Goal: Task Accomplishment & Management: Manage account settings

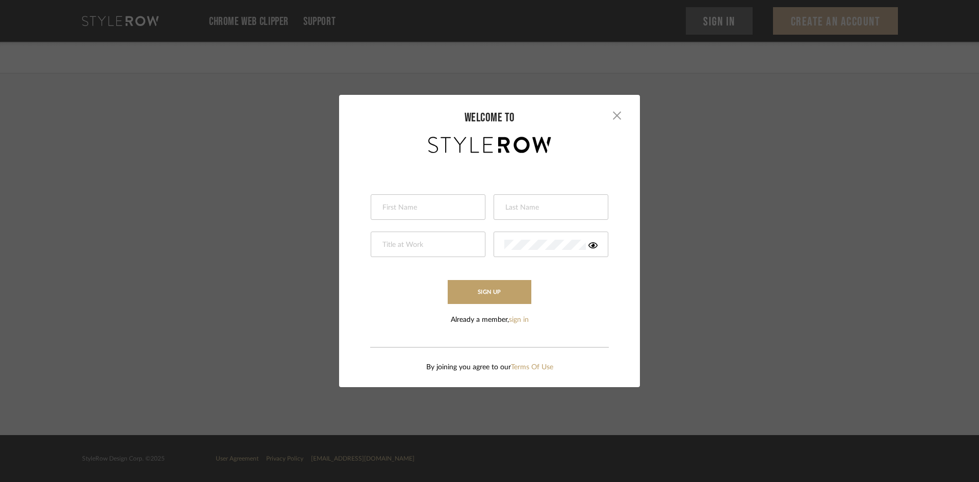
click at [423, 212] on input "text" at bounding box center [426, 207] width 91 height 10
type input "C"
type input "[PERSON_NAME]"
type input "Tinoso"
click at [416, 249] on input "Owner" at bounding box center [426, 245] width 91 height 10
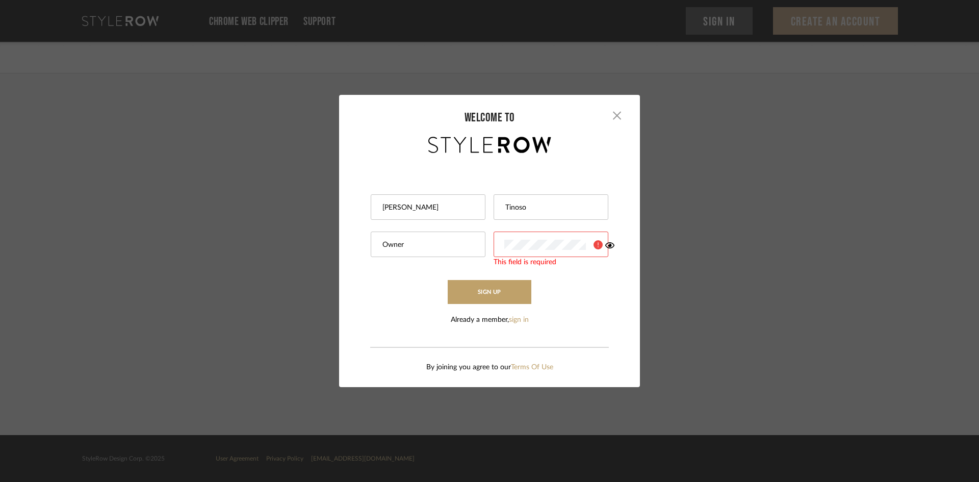
click at [416, 249] on input "Owner" at bounding box center [426, 245] width 91 height 10
type input "CEO"
drag, startPoint x: 584, startPoint y: 248, endPoint x: 591, endPoint y: 247, distance: 7.2
click at [488, 248] on div at bounding box center [583, 245] width 29 height 10
click at [488, 246] on icon at bounding box center [592, 245] width 9 height 8
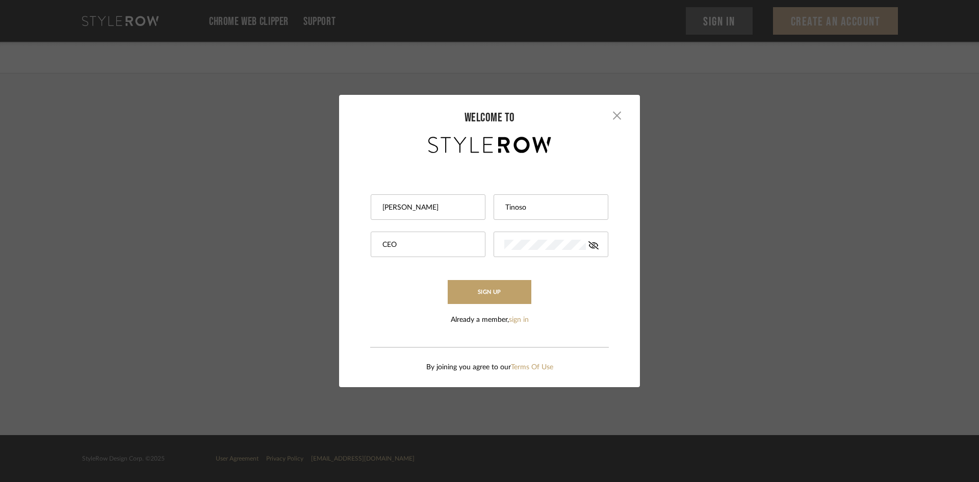
click at [444, 217] on div "[PERSON_NAME]" at bounding box center [428, 206] width 115 height 25
type input "C"
type input "Carina"
type input "Sharer"
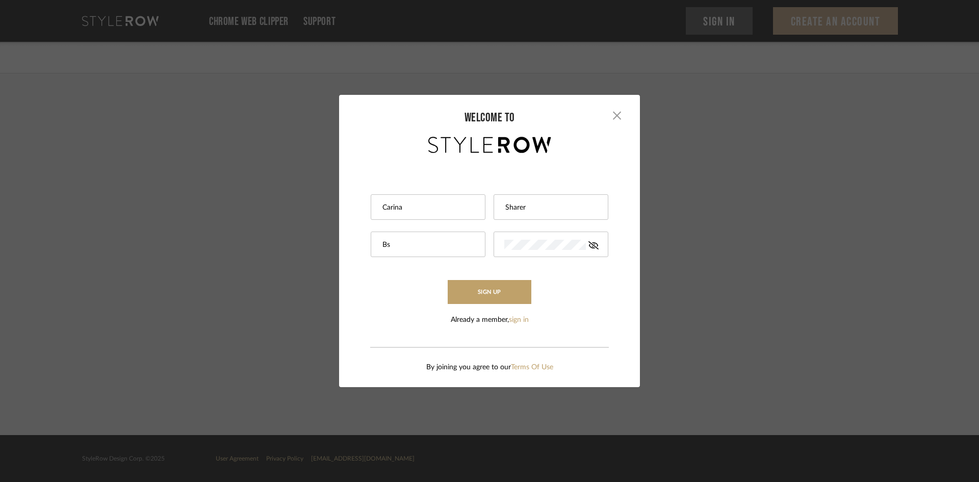
type input "B"
type input "Purchasing Associate"
click at [488, 291] on button "Sign Up" at bounding box center [490, 292] width 84 height 24
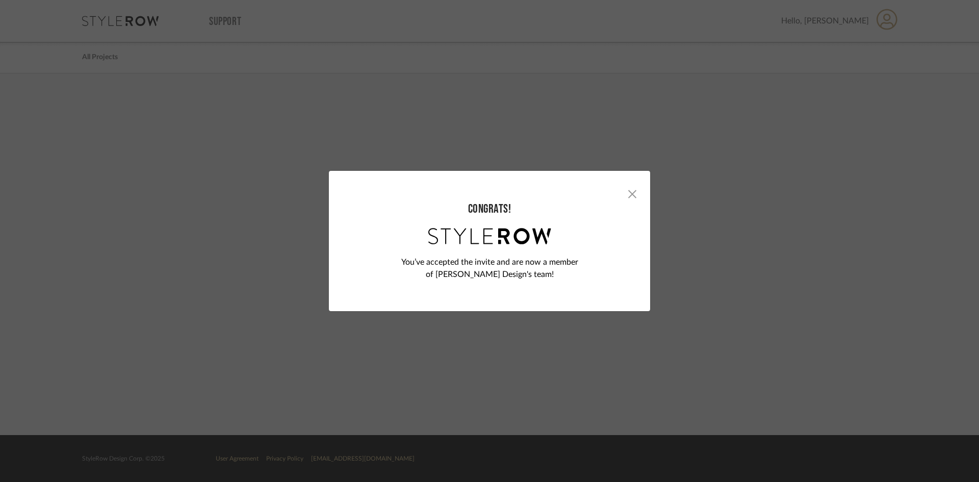
click at [419, 258] on div "You’ve accepted the invite and are now a member of [PERSON_NAME] Design's team!" at bounding box center [489, 268] width 177 height 24
click at [472, 260] on div "You’ve accepted the invite and are now a member of [PERSON_NAME] Design's team!" at bounding box center [489, 268] width 177 height 24
click at [488, 23] on div "× Congrats! You’ve accepted the invite and are now a member of [PERSON_NAME] B …" at bounding box center [489, 241] width 979 height 482
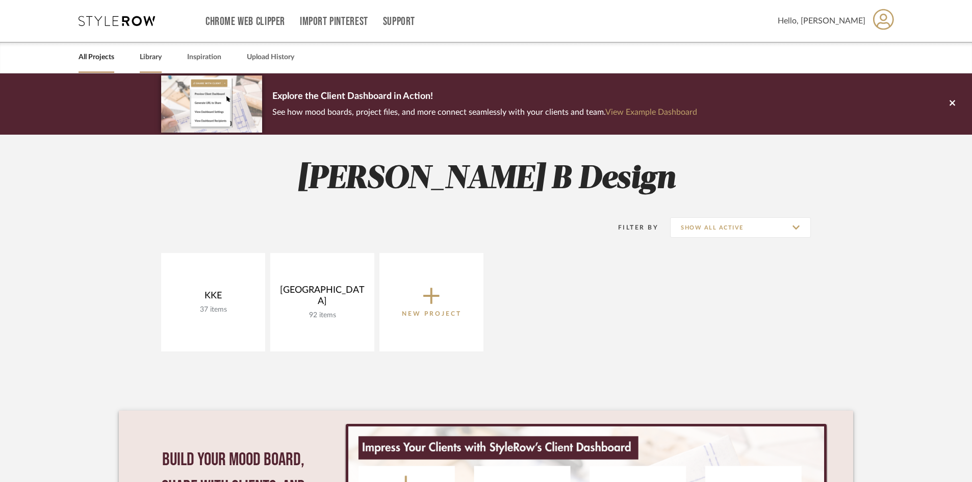
click at [154, 57] on link "Library" at bounding box center [151, 57] width 22 height 14
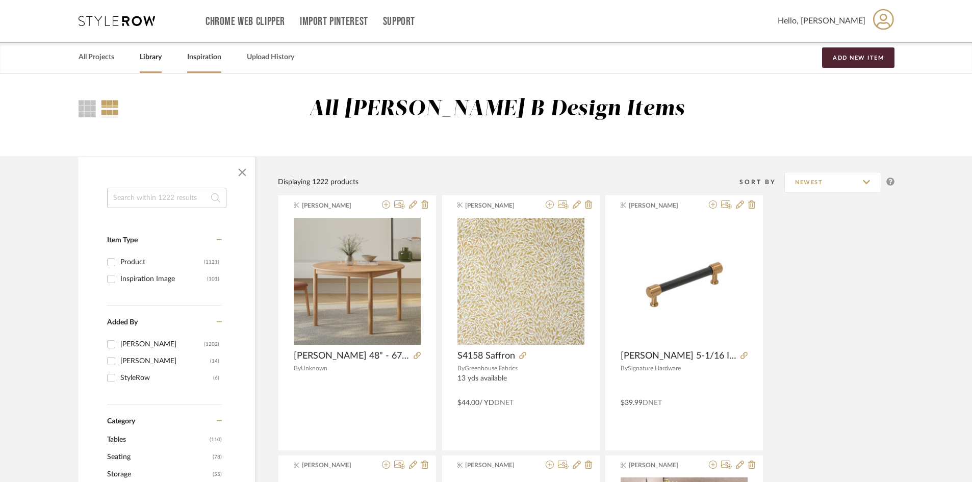
click at [203, 59] on link "Inspiration" at bounding box center [204, 57] width 34 height 14
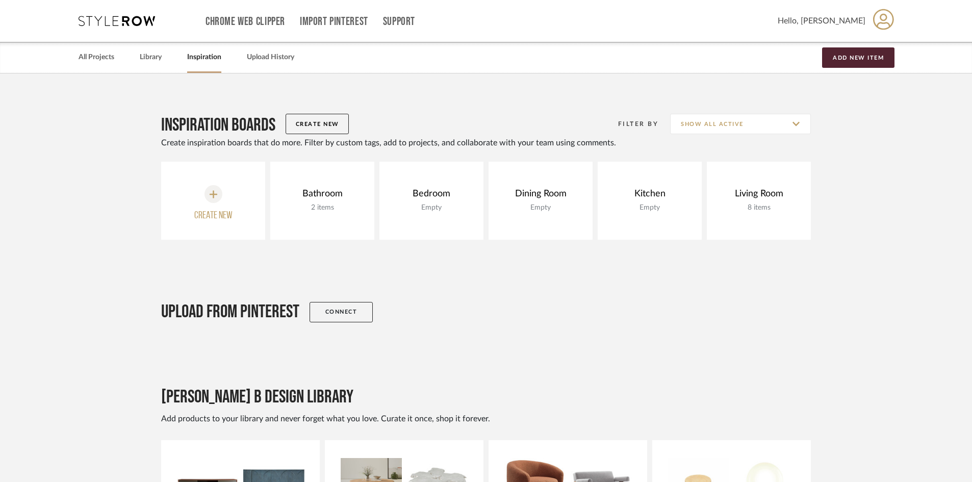
click at [297, 63] on div "All Projects Library Inspiration Upload History Add New Item" at bounding box center [485, 57] width 845 height 31
click at [283, 60] on link "Upload History" at bounding box center [270, 57] width 47 height 14
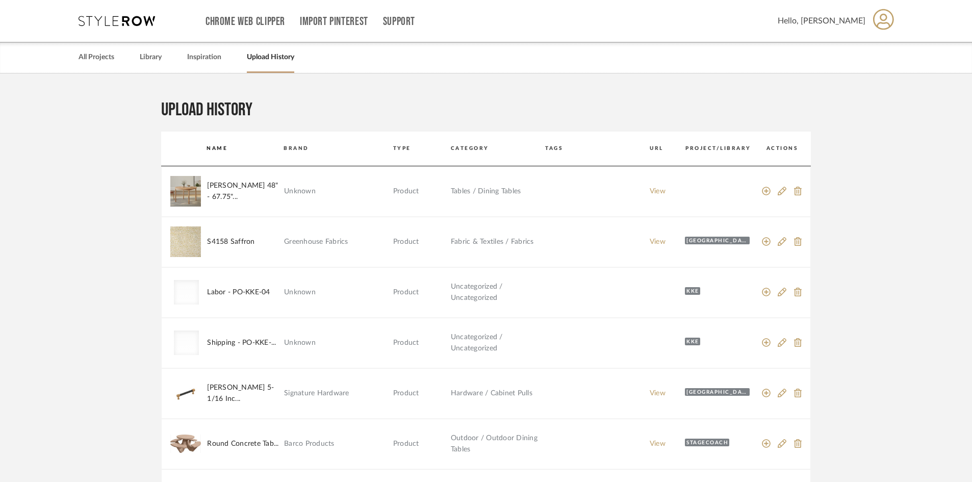
drag, startPoint x: 123, startPoint y: 385, endPoint x: 86, endPoint y: 190, distance: 199.4
click at [125, 52] on div "All Projects Library Inspiration Upload History" at bounding box center [485, 57] width 845 height 31
click at [94, 61] on link "All Projects" at bounding box center [97, 57] width 36 height 14
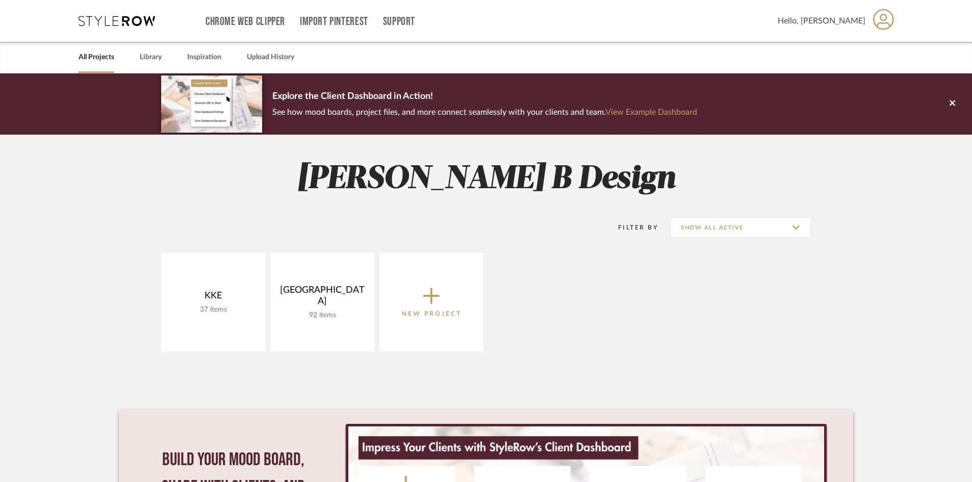
click at [93, 18] on icon at bounding box center [117, 21] width 76 height 10
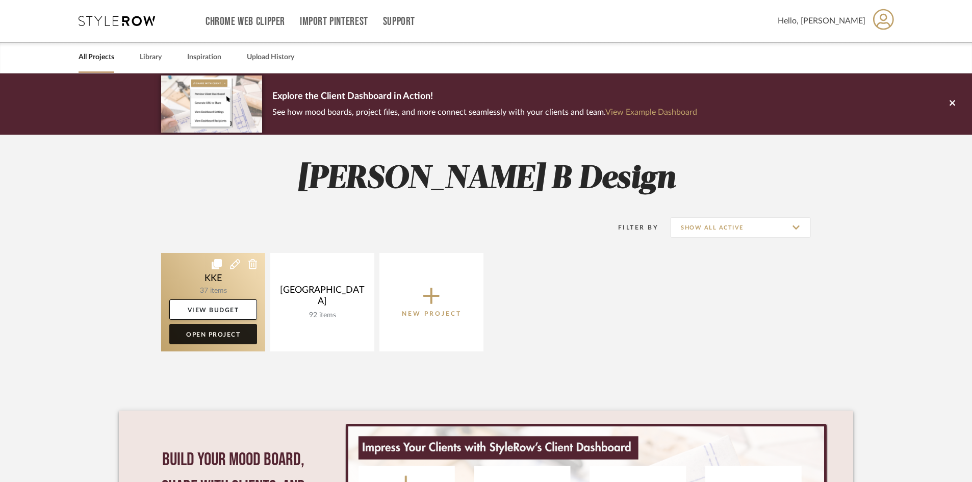
click at [196, 327] on link "Open Project" at bounding box center [213, 334] width 88 height 20
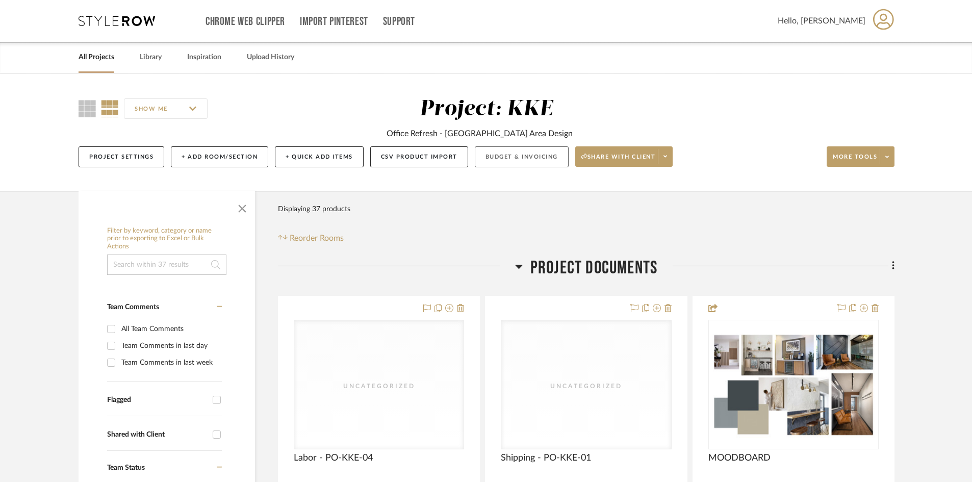
click at [492, 154] on button "Budget & Invoicing" at bounding box center [522, 156] width 94 height 21
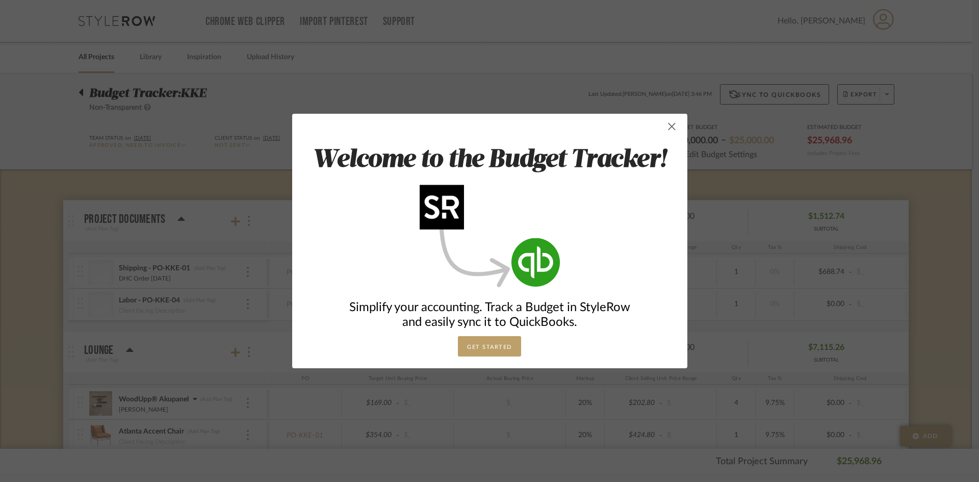
click at [667, 126] on span "button" at bounding box center [672, 126] width 20 height 20
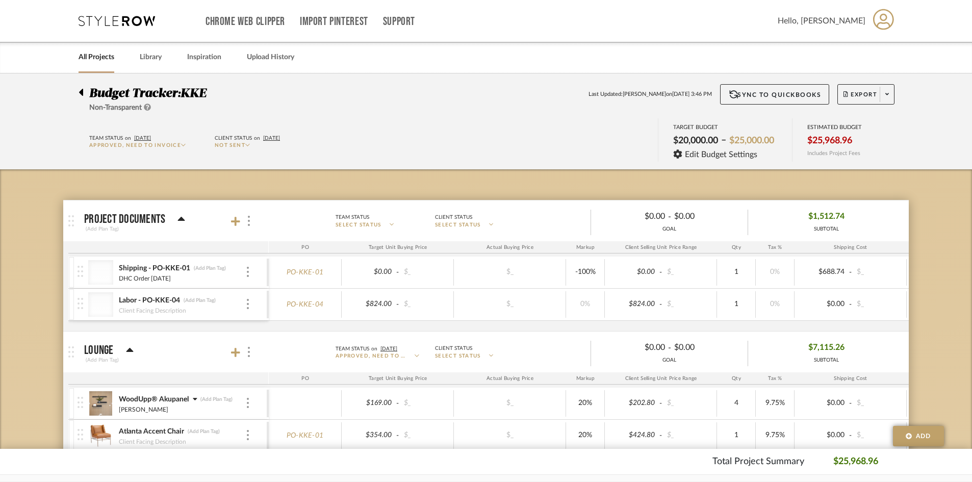
drag, startPoint x: 447, startPoint y: 364, endPoint x: 425, endPoint y: 266, distance: 100.4
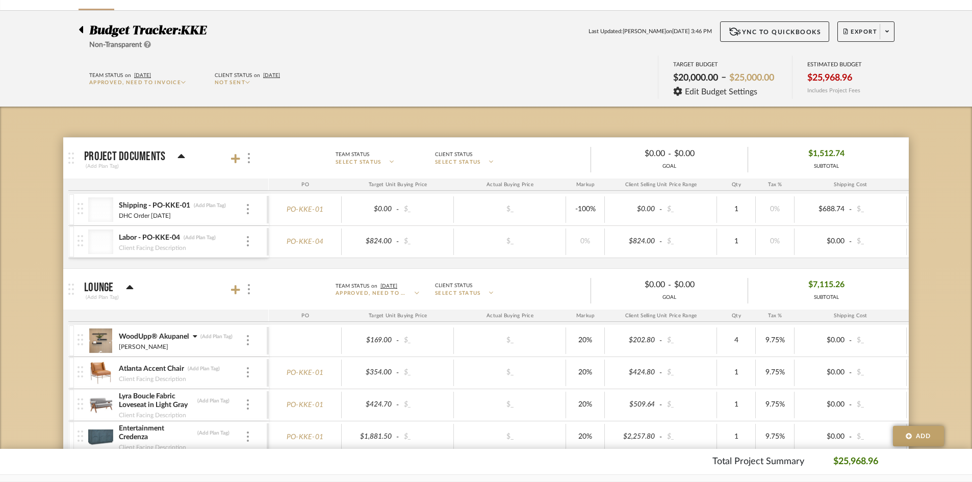
scroll to position [204, 0]
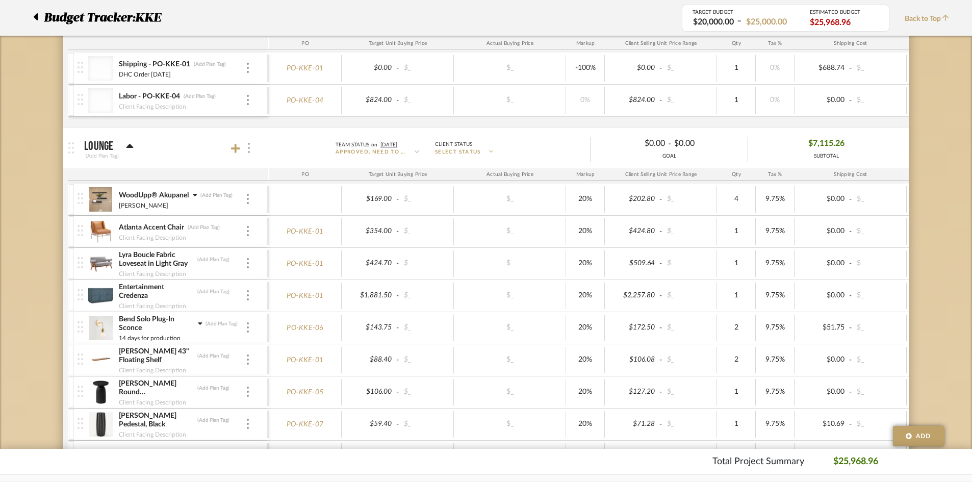
click at [250, 141] on div at bounding box center [248, 148] width 11 height 14
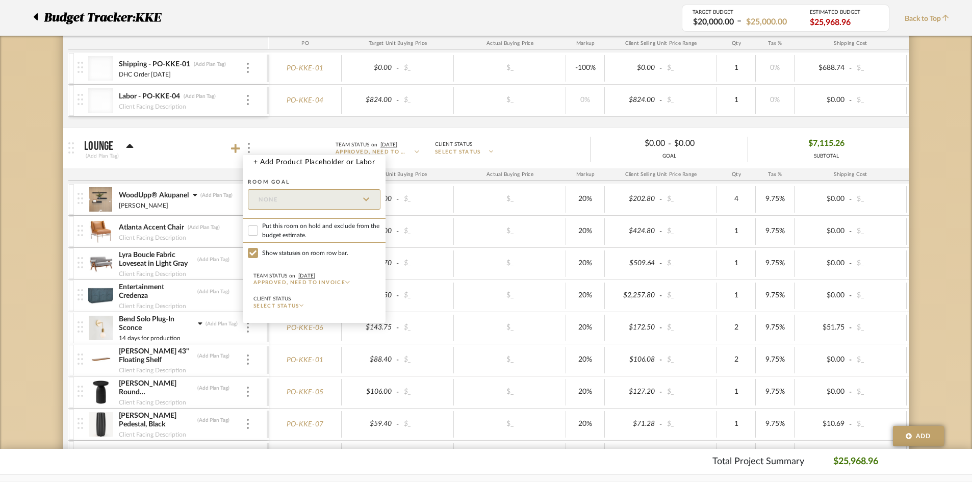
click at [21, 140] on div at bounding box center [486, 241] width 972 height 482
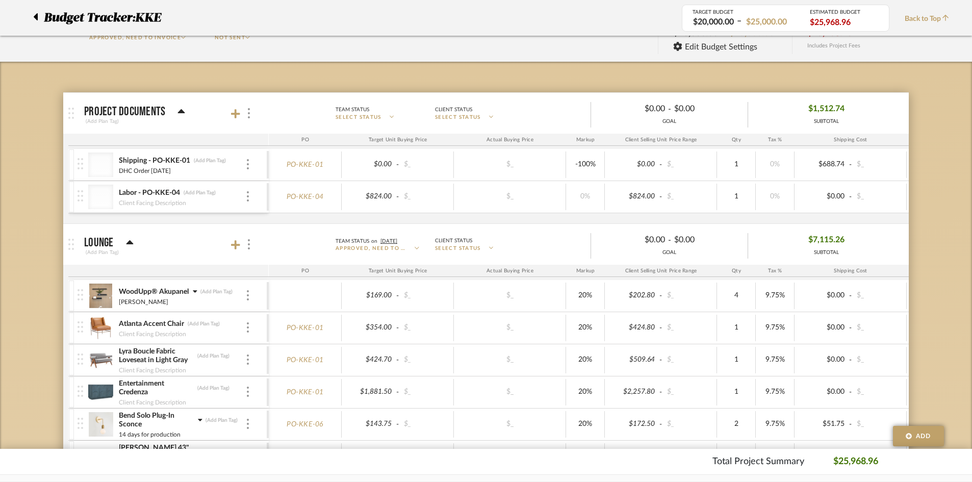
scroll to position [0, 0]
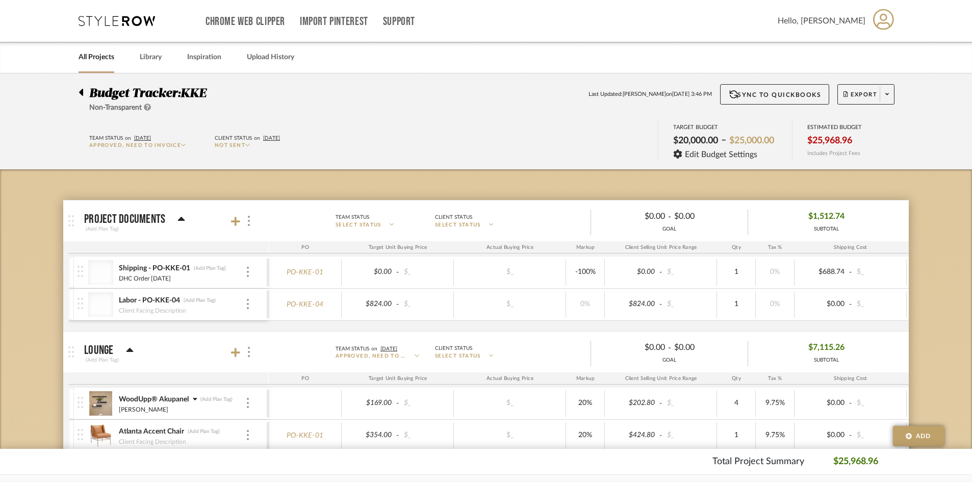
click at [79, 93] on icon at bounding box center [81, 92] width 5 height 12
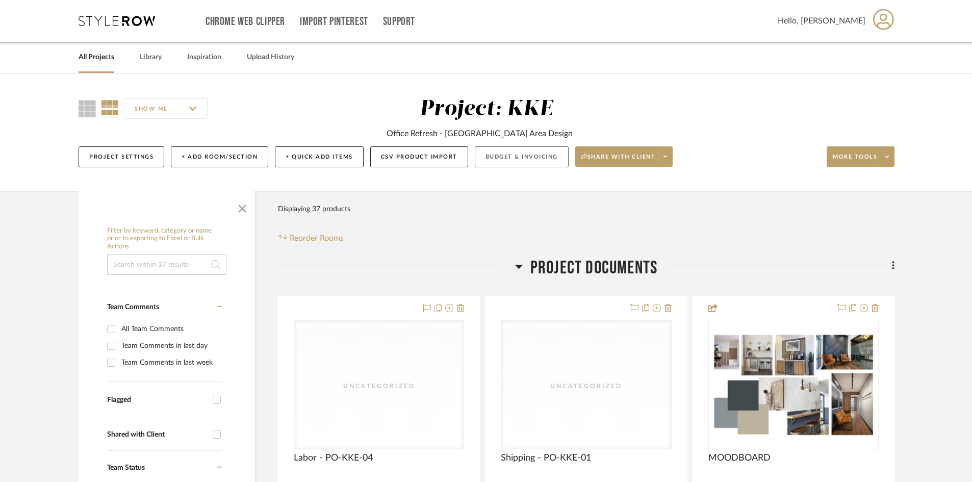
click at [514, 165] on button "Budget & Invoicing" at bounding box center [522, 156] width 94 height 21
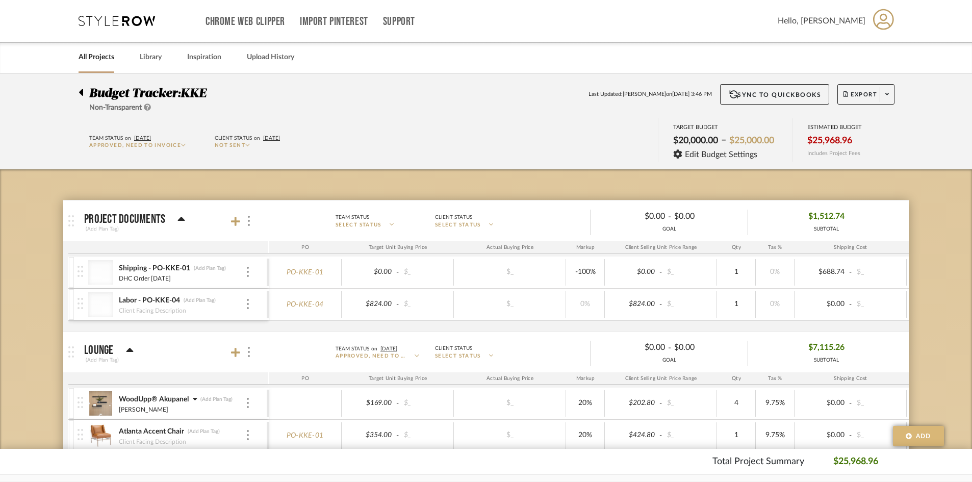
click at [921, 436] on span "Add" at bounding box center [923, 435] width 15 height 9
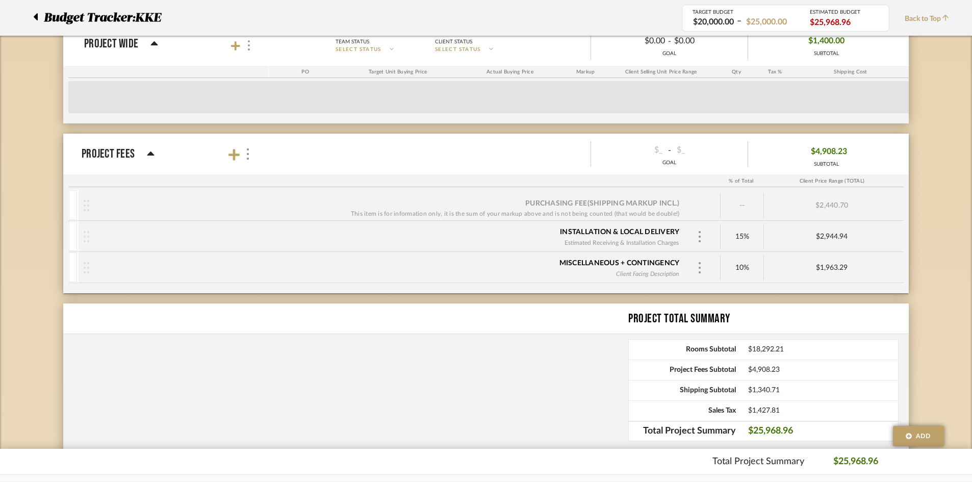
scroll to position [1187, 0]
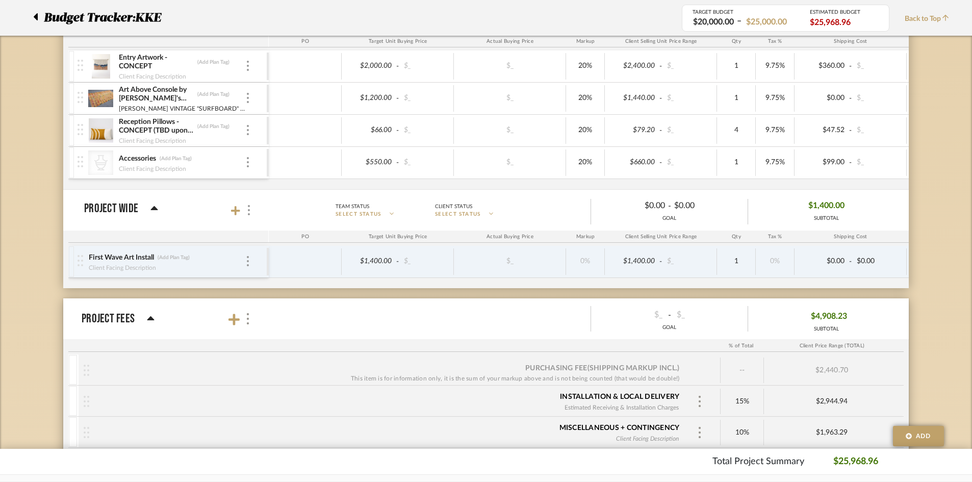
drag, startPoint x: 344, startPoint y: 307, endPoint x: 346, endPoint y: 251, distance: 56.1
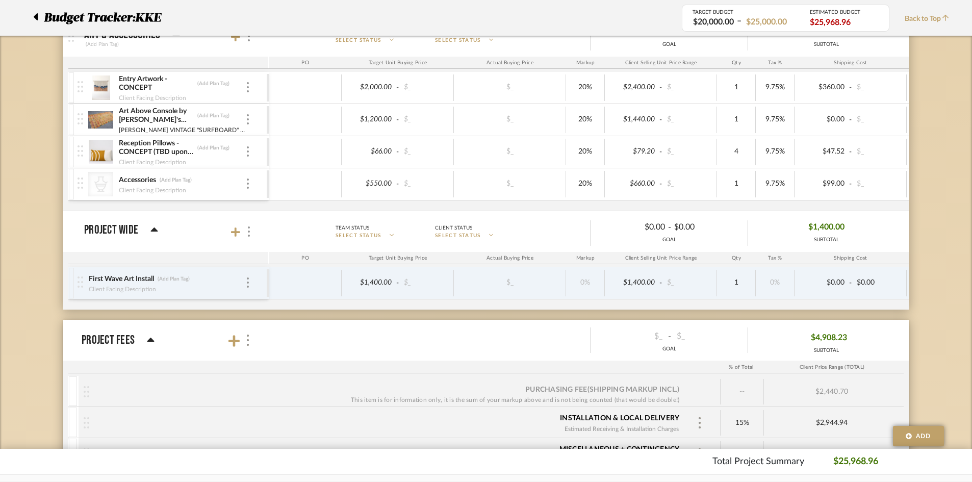
click at [534, 233] on mat-panel-description "Team Status SELECT STATUS Client Status SELECT STATUS $0.00 - $0.00 GOAL $1,400…" at bounding box center [584, 232] width 641 height 28
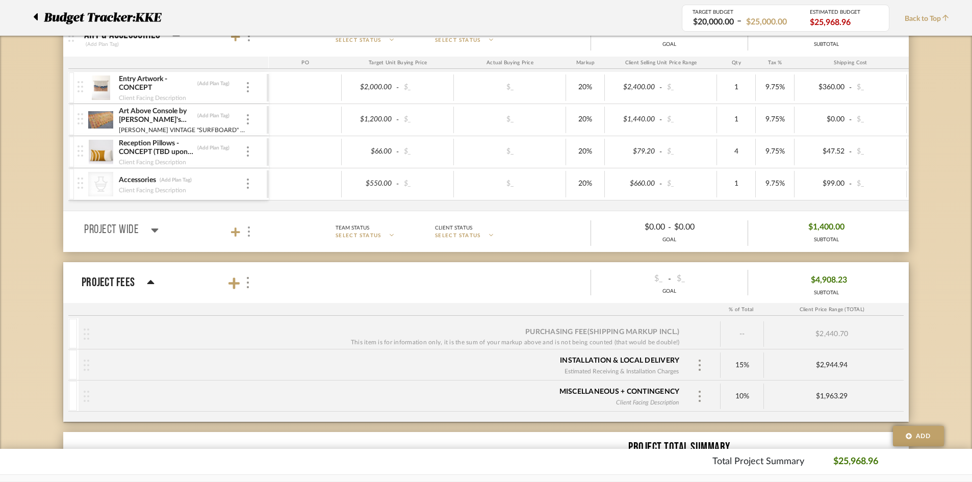
click at [534, 233] on mat-panel-description "Team Status SELECT STATUS Client Status SELECT STATUS $0.00 - $0.00 GOAL $1,400…" at bounding box center [584, 232] width 641 height 28
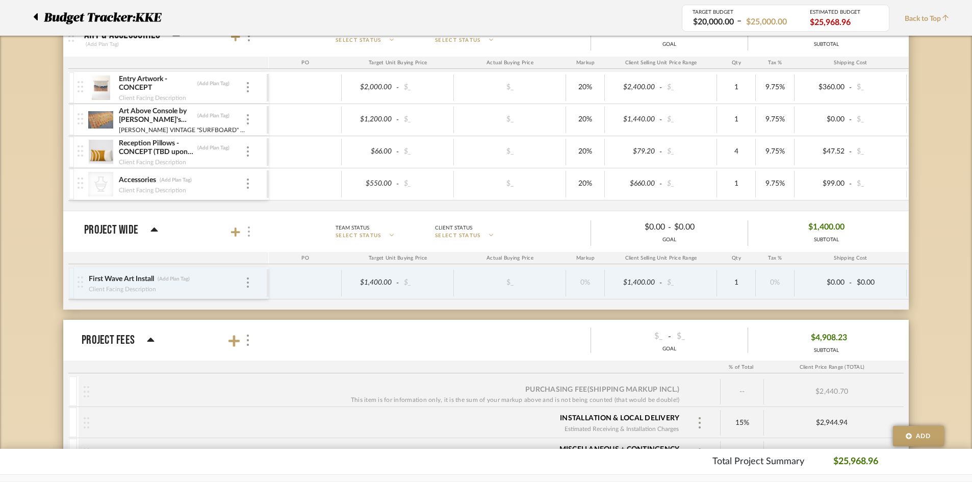
click at [249, 237] on div at bounding box center [248, 232] width 11 height 14
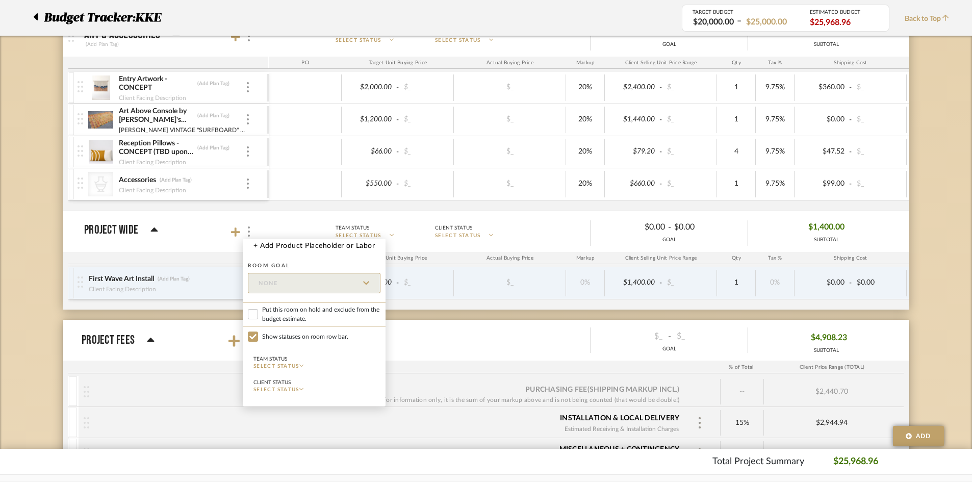
click at [23, 204] on div at bounding box center [486, 241] width 972 height 482
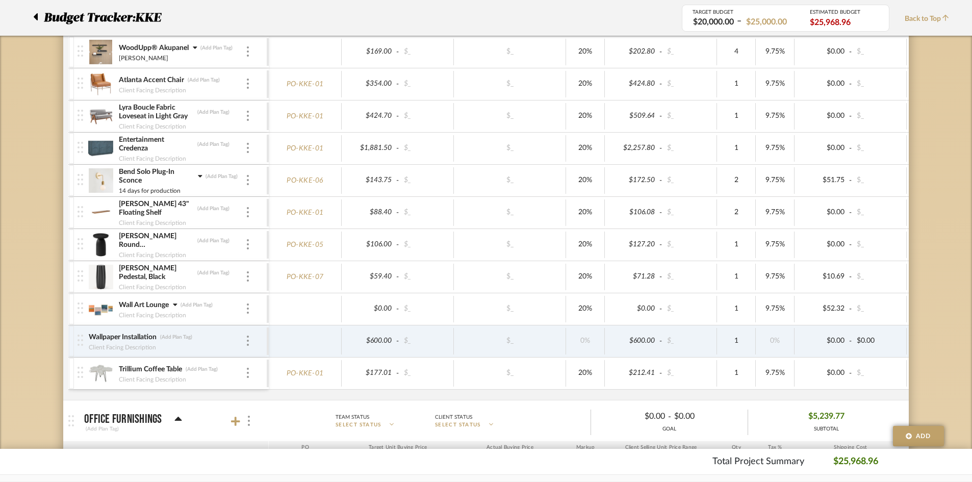
scroll to position [0, 0]
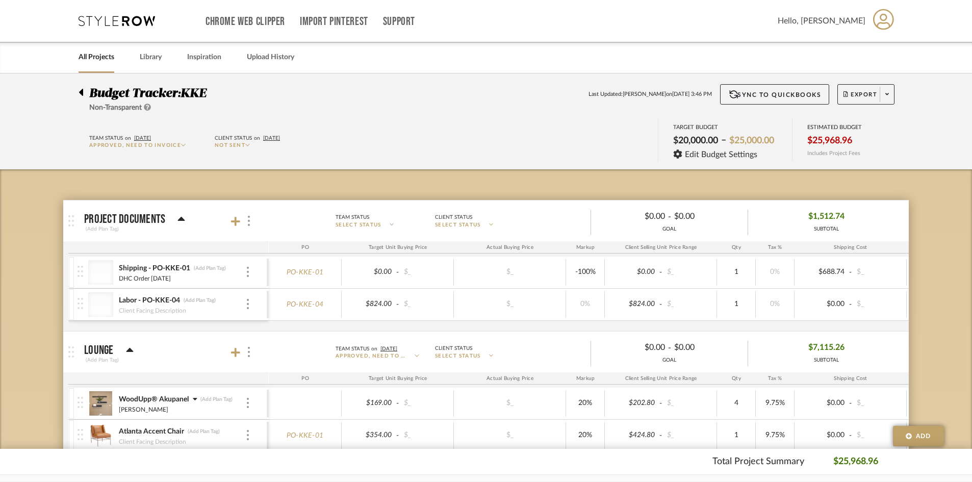
click at [80, 94] on icon at bounding box center [81, 92] width 5 height 12
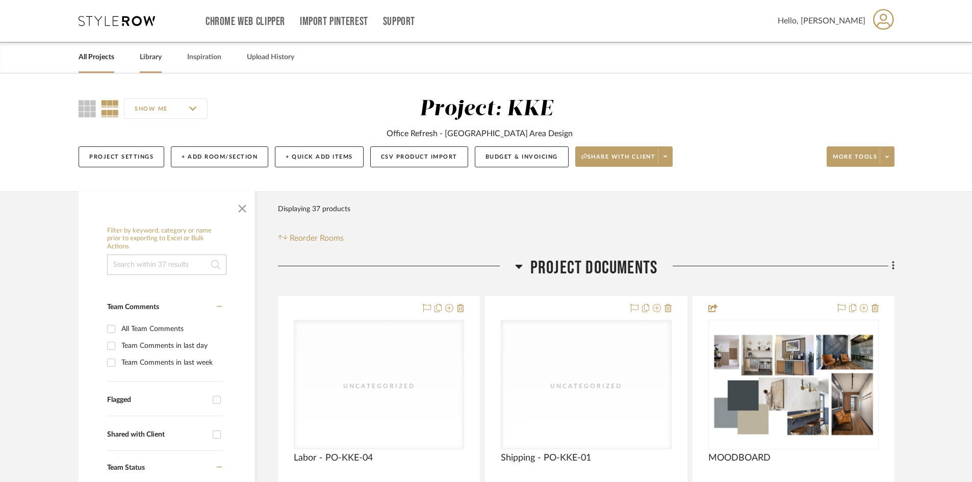
click at [149, 55] on link "Library" at bounding box center [151, 57] width 22 height 14
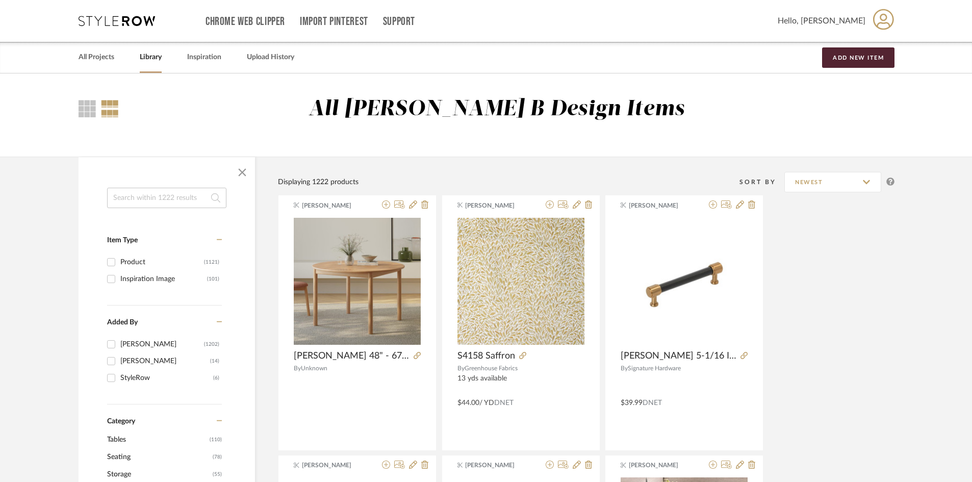
click at [97, 55] on link "All Projects" at bounding box center [97, 57] width 36 height 14
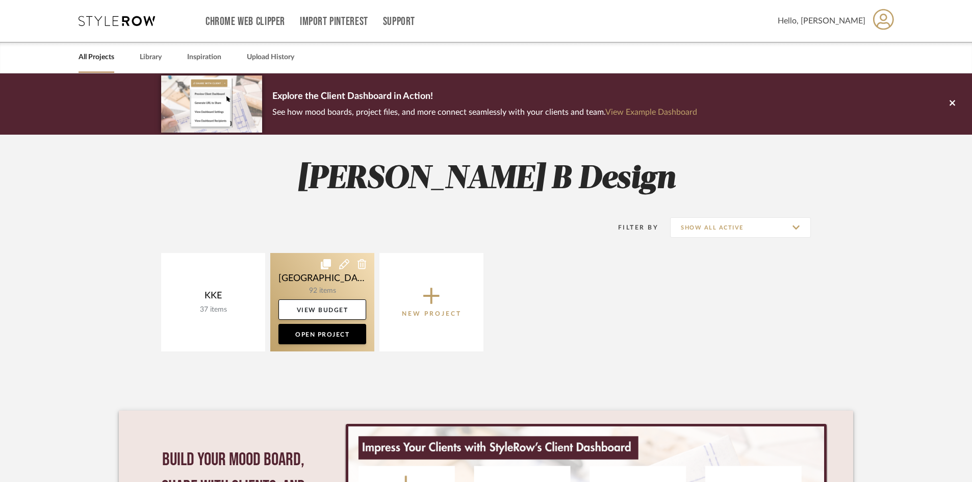
click at [288, 279] on link at bounding box center [322, 302] width 104 height 98
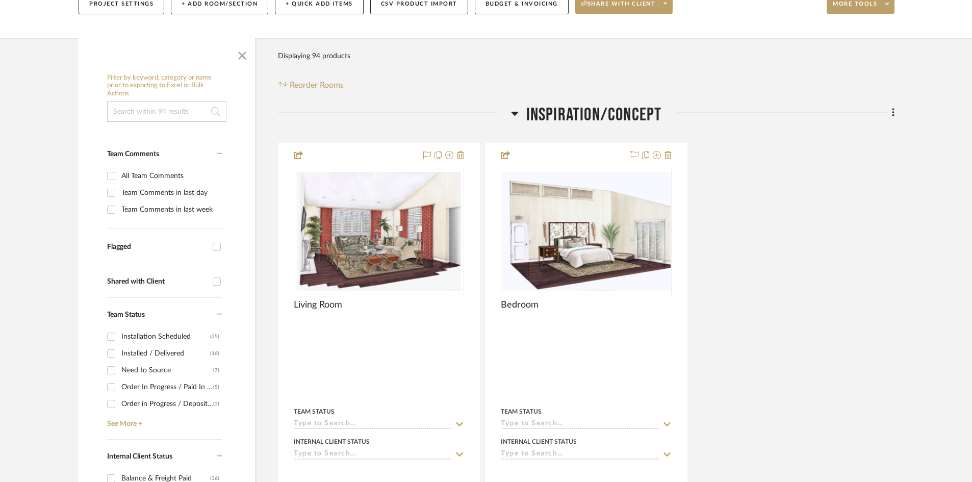
scroll to position [204, 0]
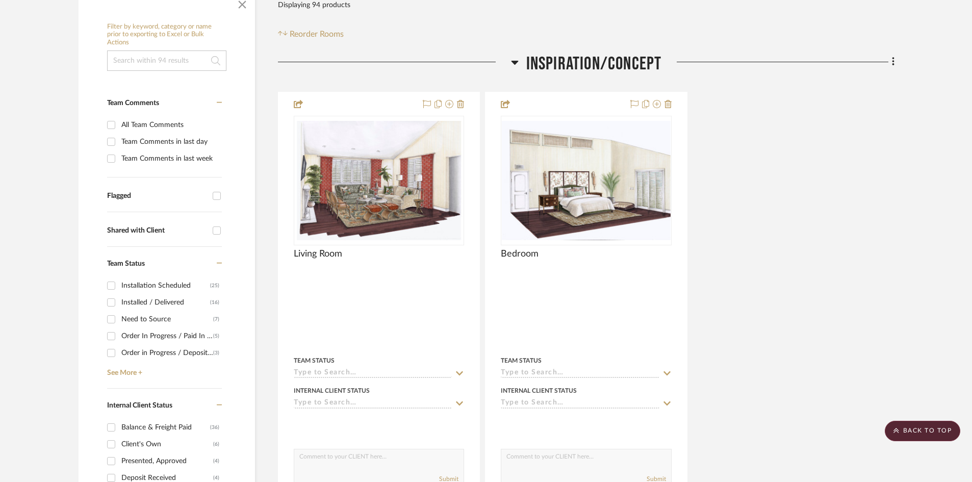
click at [110, 321] on input "Need to Source (7)" at bounding box center [111, 319] width 16 height 16
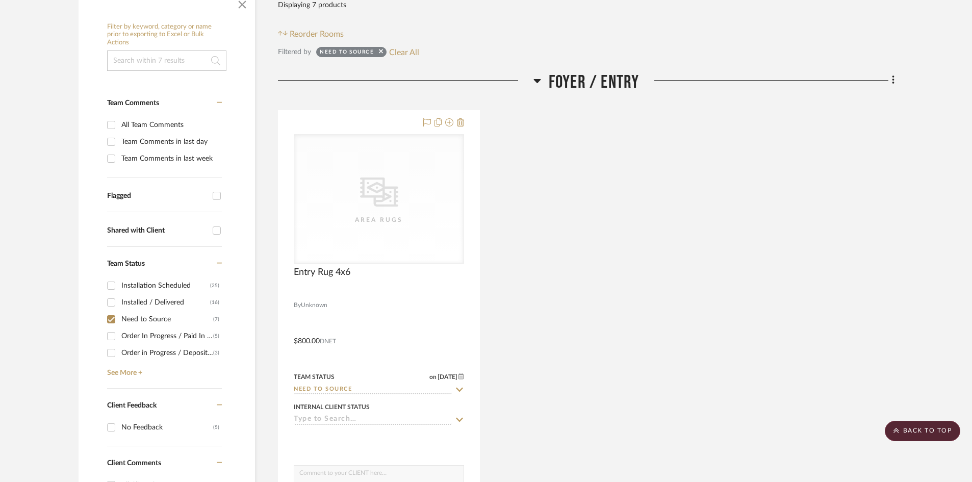
click at [110, 321] on input "Need to Source (7)" at bounding box center [111, 319] width 16 height 16
checkbox input "false"
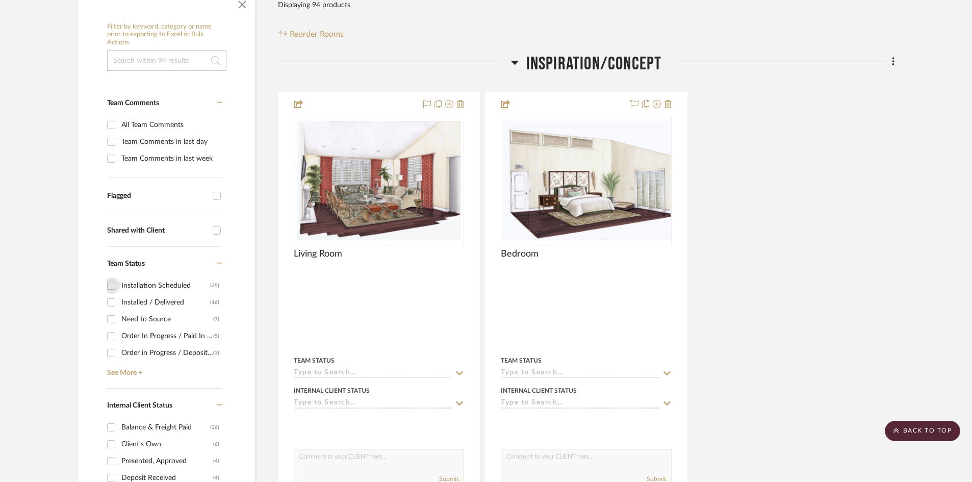
click at [120, 284] on div at bounding box center [111, 285] width 17 height 16
click at [112, 285] on input "Installation Scheduled (25)" at bounding box center [111, 285] width 16 height 16
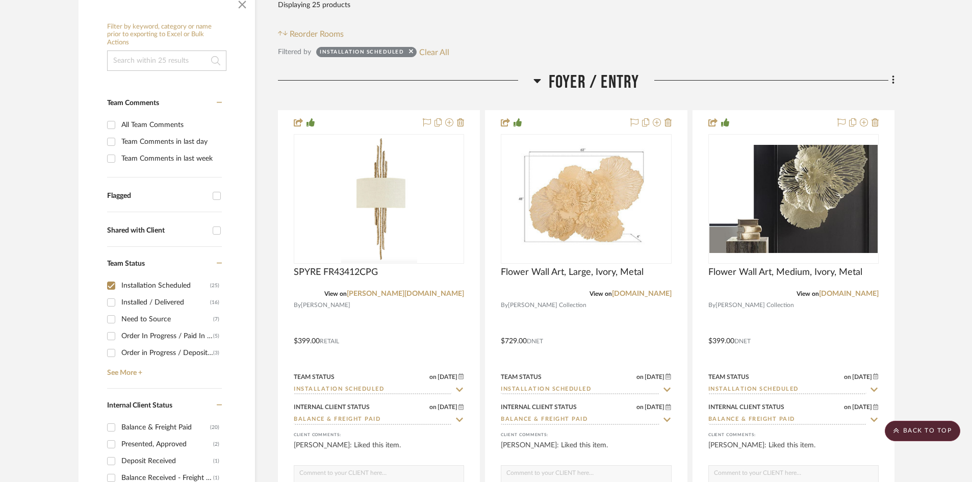
click at [112, 285] on input "Installation Scheduled (25)" at bounding box center [111, 285] width 16 height 16
checkbox input "false"
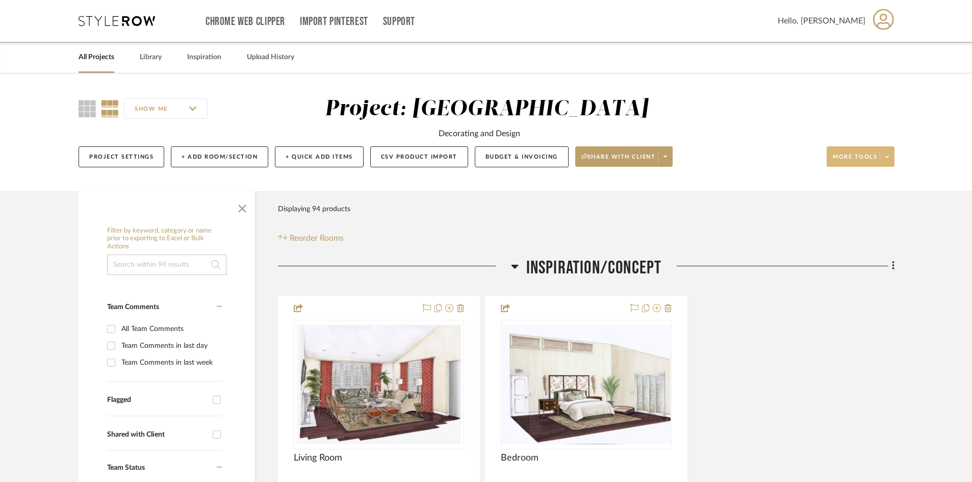
click at [889, 153] on span at bounding box center [886, 156] width 14 height 15
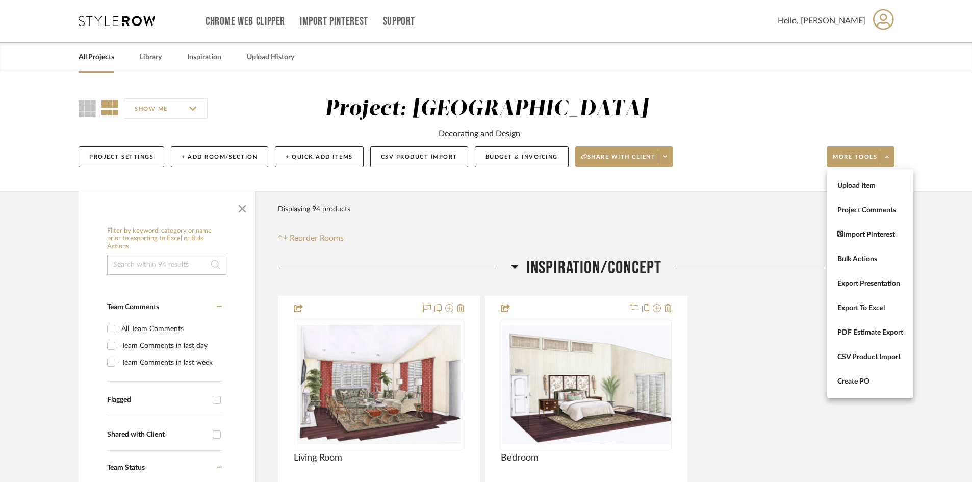
click at [534, 161] on div at bounding box center [486, 241] width 972 height 482
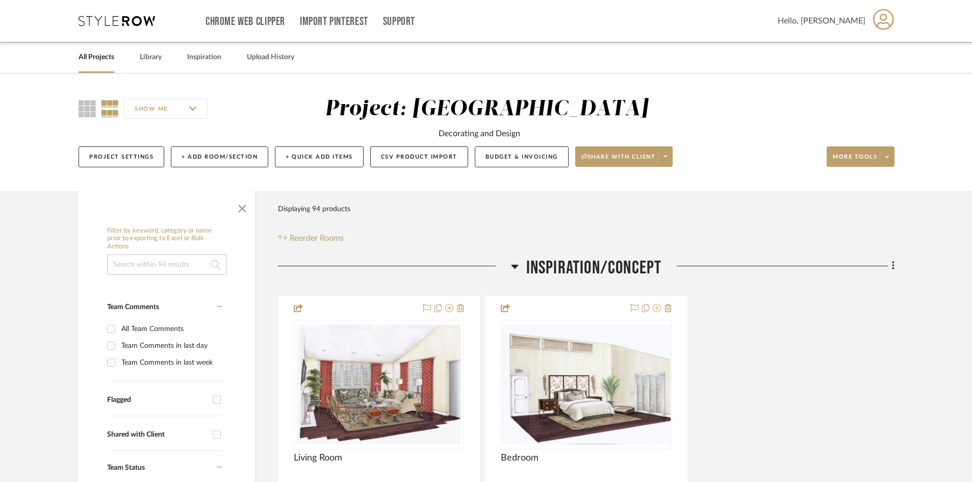
click at [534, 161] on button "Budget & Invoicing" at bounding box center [522, 156] width 94 height 21
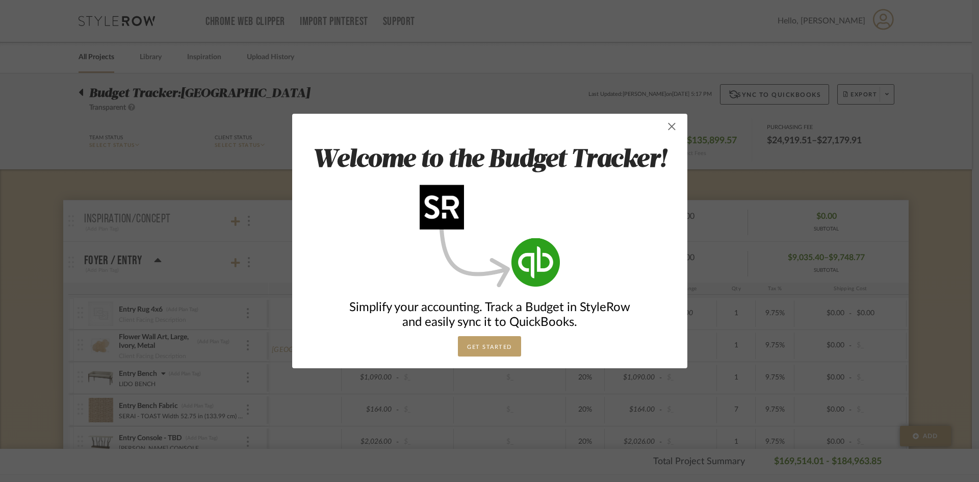
click at [670, 130] on span "button" at bounding box center [672, 126] width 20 height 20
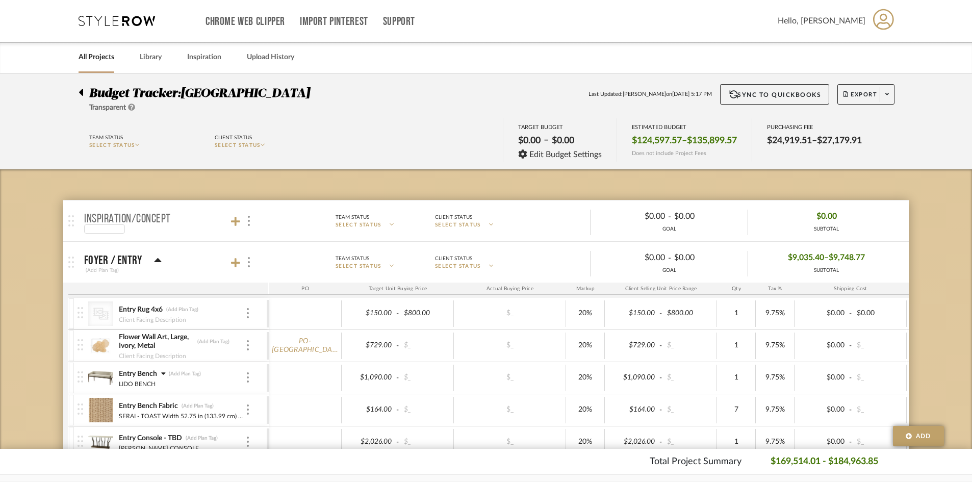
click at [151, 226] on div at bounding box center [127, 228] width 87 height 9
click at [195, 215] on mat-panel-title "Inspiration/Concept" at bounding box center [173, 221] width 179 height 25
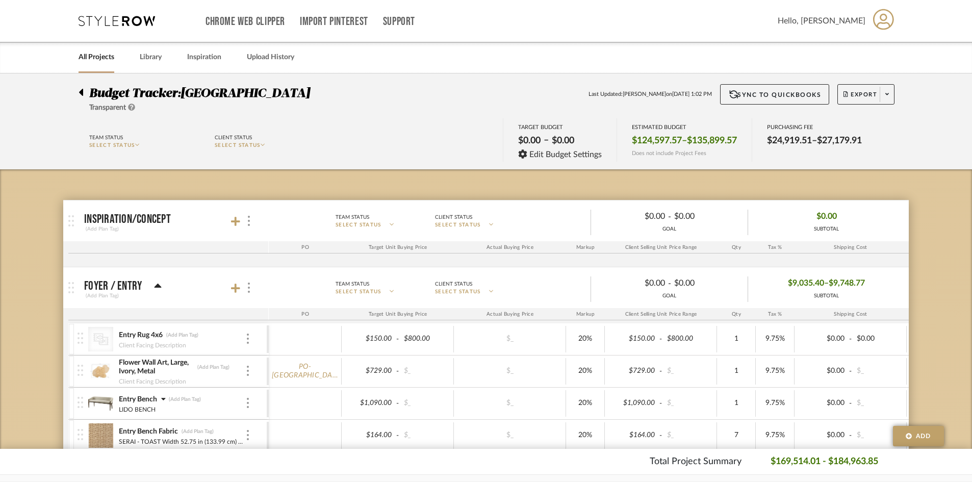
click at [269, 139] on div "Client Status" at bounding box center [268, 137] width 107 height 9
click at [261, 142] on p "SELECT STATUS" at bounding box center [268, 146] width 107 height 8
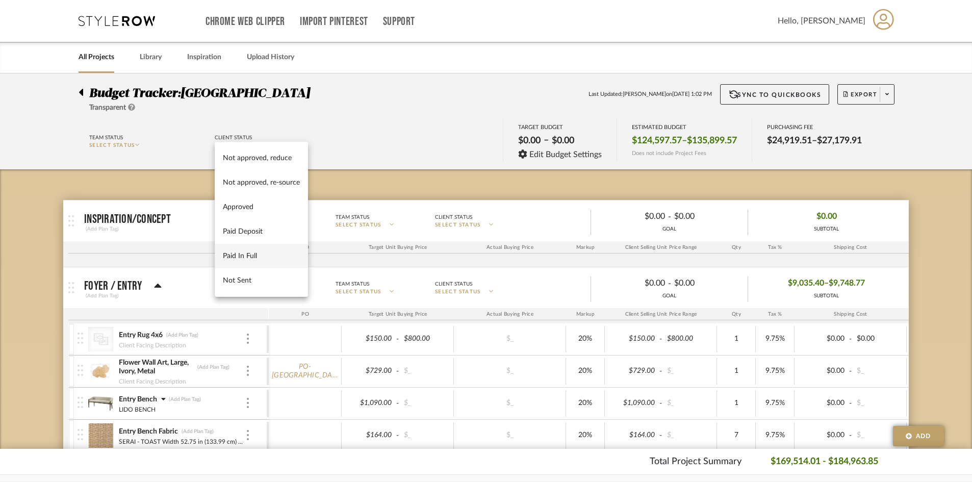
click at [262, 253] on span "Paid In Full" at bounding box center [261, 256] width 77 height 9
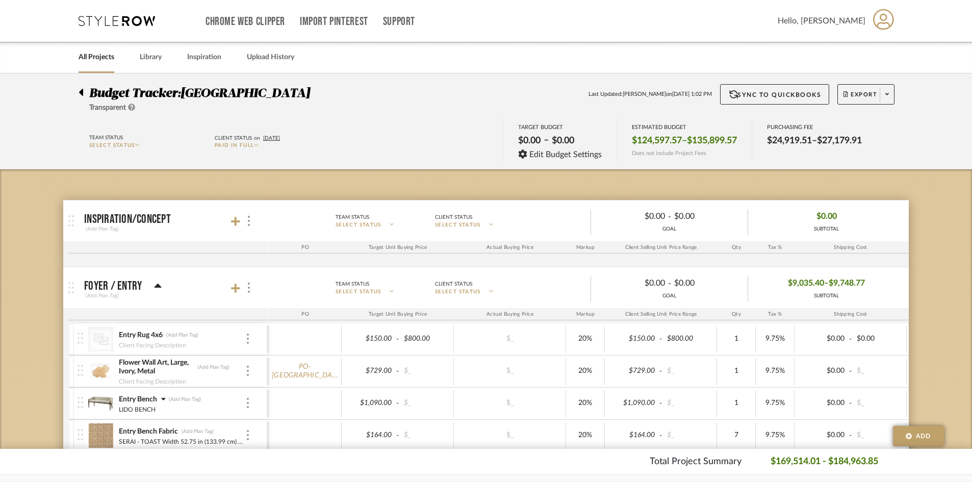
click at [331, 156] on div "Team Status SELECT STATUS Client Status on 8/17/2025 Paid In Full TARGET BUDGET…" at bounding box center [485, 141] width 845 height 46
click at [121, 143] on span "SELECT STATUS" at bounding box center [112, 145] width 46 height 5
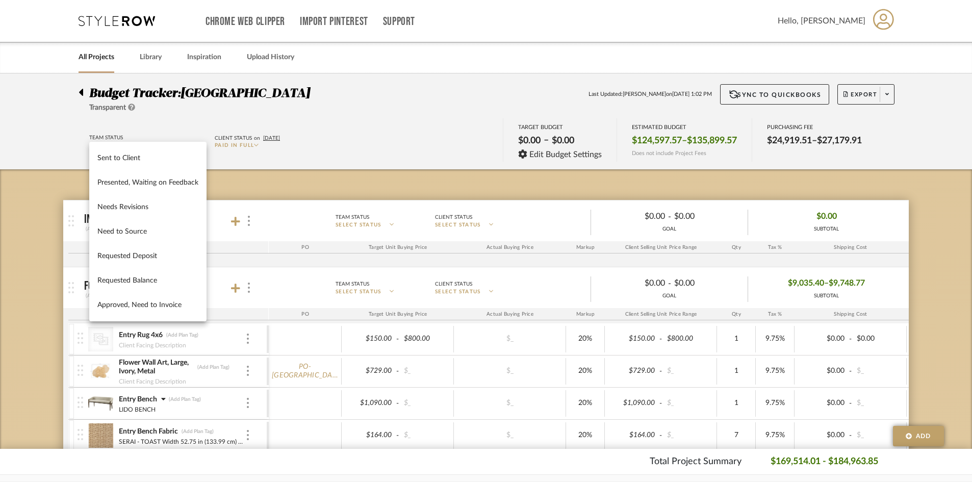
click at [406, 132] on div at bounding box center [486, 241] width 972 height 482
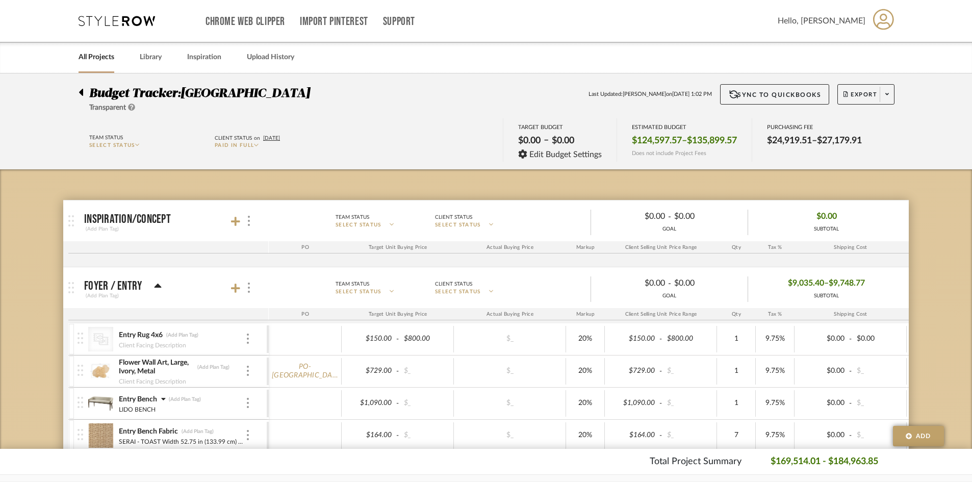
click at [244, 146] on span "Paid In Full" at bounding box center [234, 145] width 39 height 5
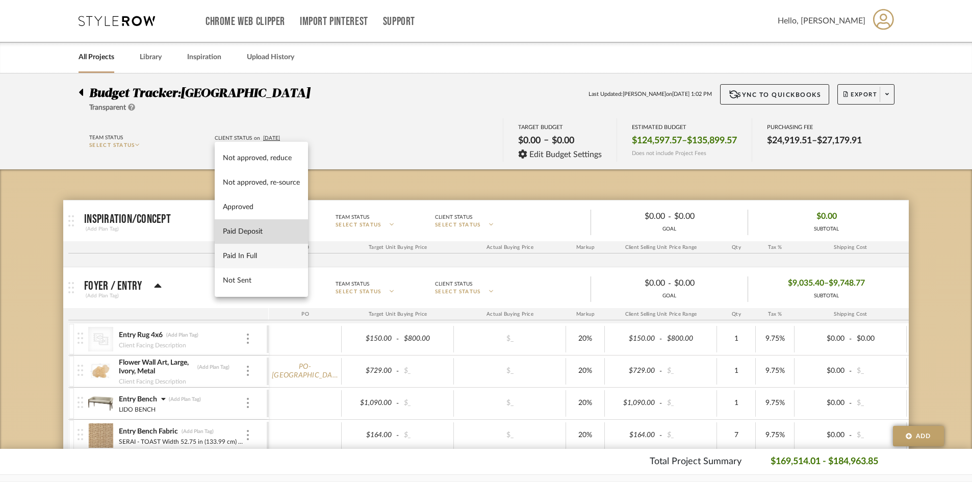
click at [262, 227] on span "Paid Deposit" at bounding box center [261, 231] width 77 height 9
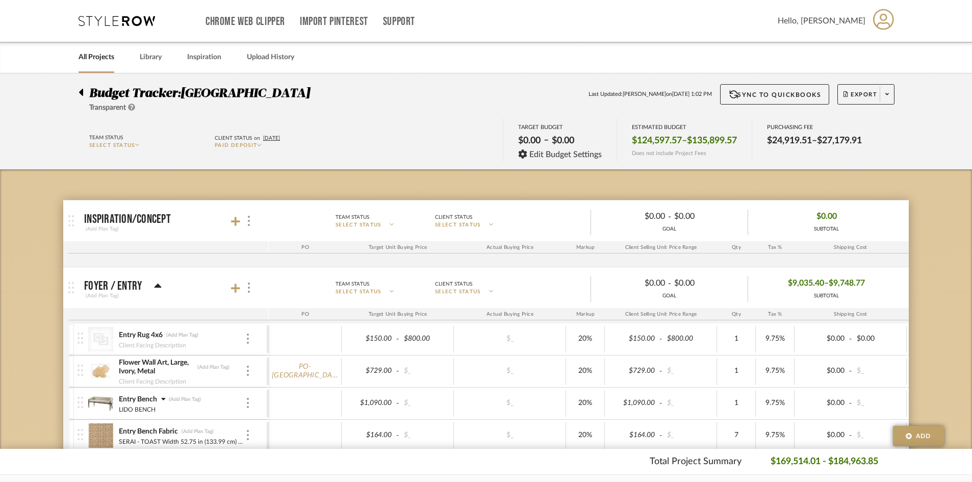
click at [257, 149] on div "Team Status SELECT STATUS Client Status on 8/17/2025 Paid Deposit" at bounding box center [209, 141] width 251 height 21
click at [248, 144] on span "Paid Deposit" at bounding box center [236, 145] width 42 height 5
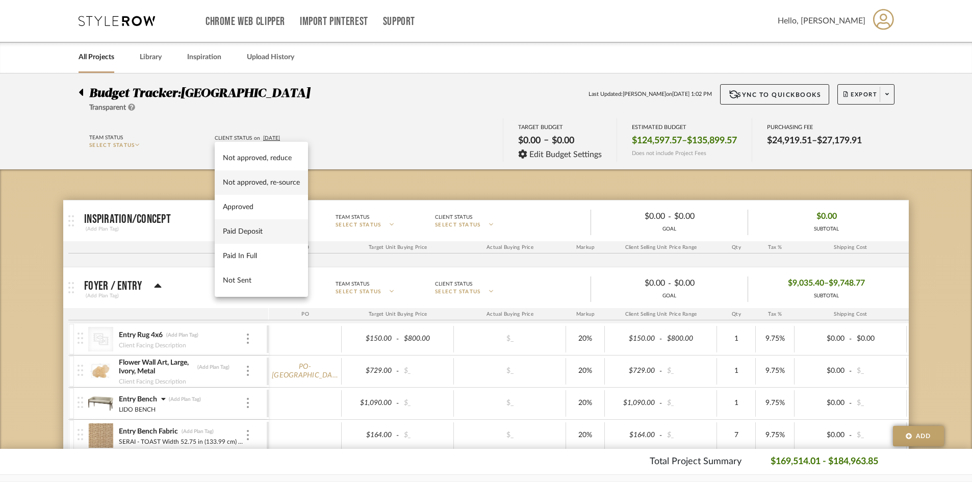
click at [260, 180] on span "Not approved, re-source" at bounding box center [261, 182] width 77 height 9
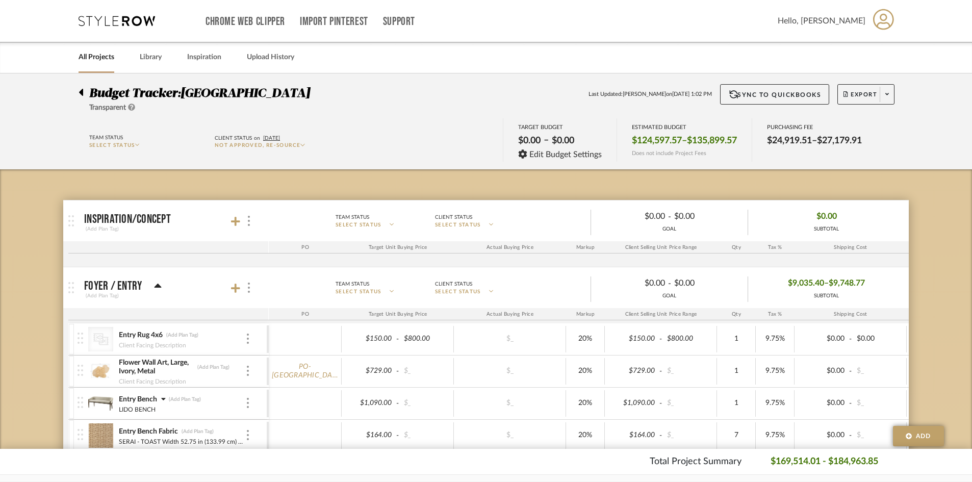
click at [250, 142] on p "Not approved, re-source" at bounding box center [268, 146] width 107 height 8
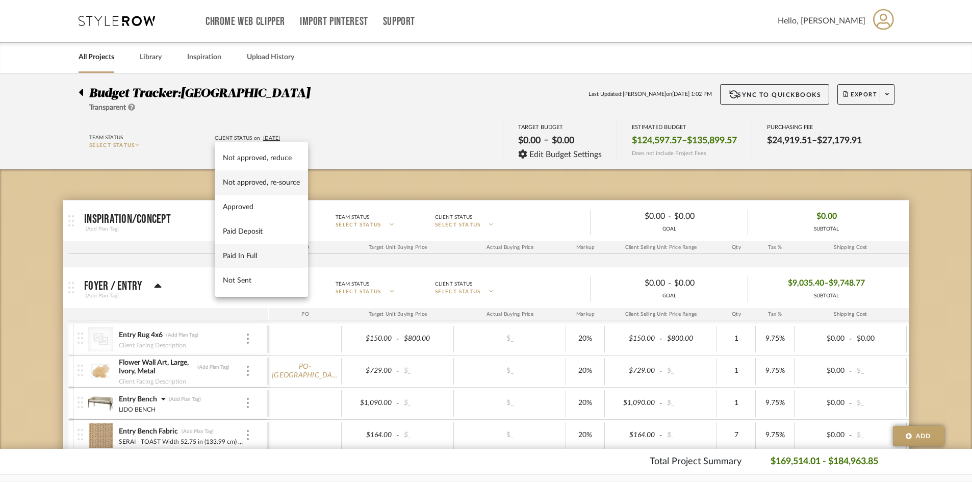
click at [249, 256] on span "Paid In Full" at bounding box center [261, 256] width 77 height 9
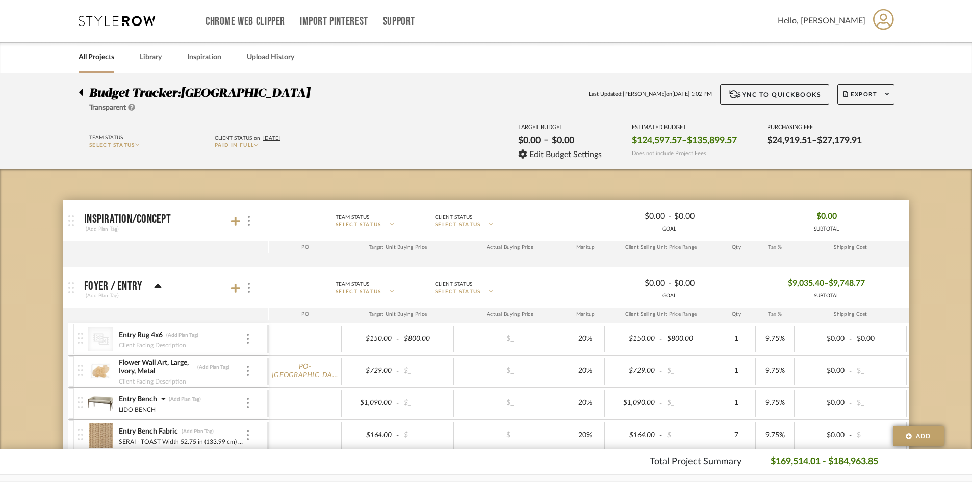
click at [483, 220] on div "Client Status" at bounding box center [477, 217] width 84 height 9
click at [485, 226] on p "SELECT STATUS" at bounding box center [477, 225] width 84 height 8
click at [489, 340] on span "Paid In Full" at bounding box center [481, 335] width 77 height 9
drag, startPoint x: 394, startPoint y: 390, endPoint x: 399, endPoint y: 170, distance: 219.3
